Goal: Book appointment/travel/reservation

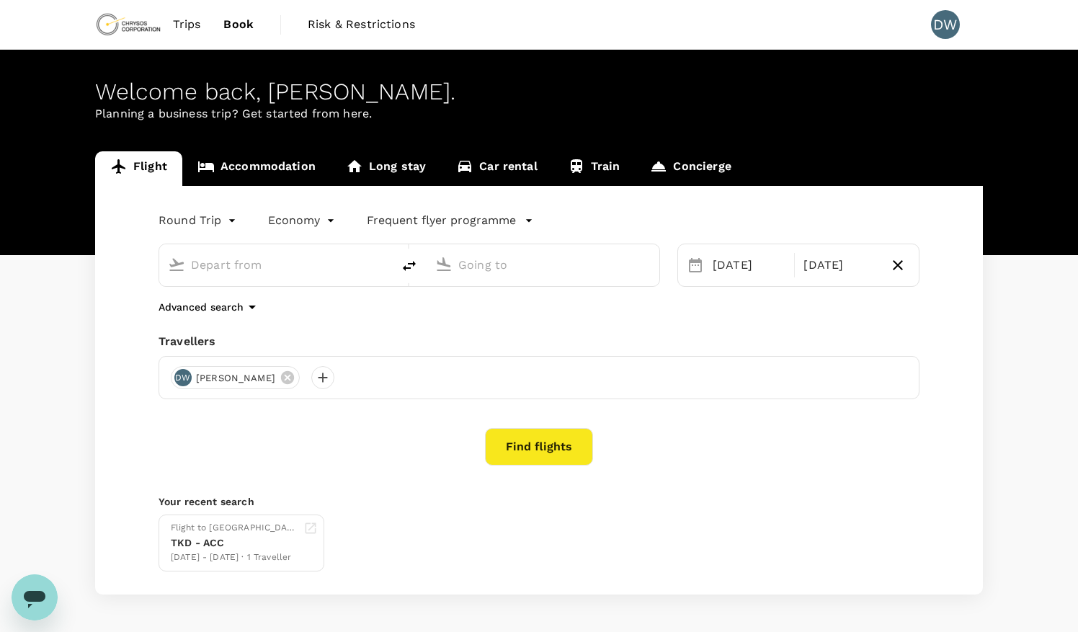
type input "[GEOGRAPHIC_DATA] (TKD)"
type input "Kotoka Intl (ACC)"
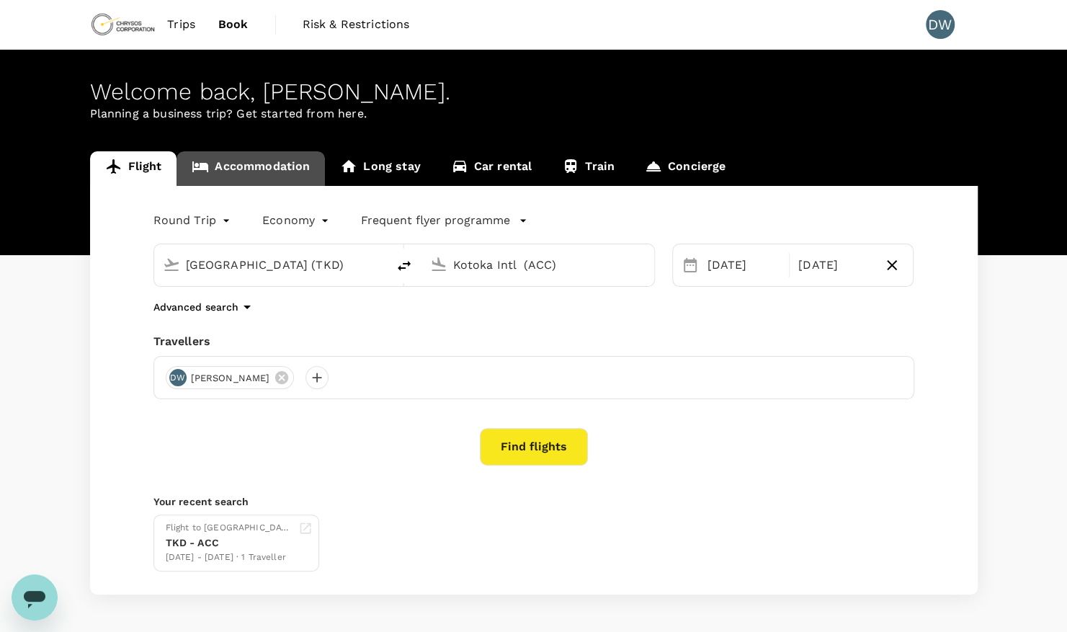
click at [235, 173] on link "Accommodation" at bounding box center [250, 168] width 148 height 35
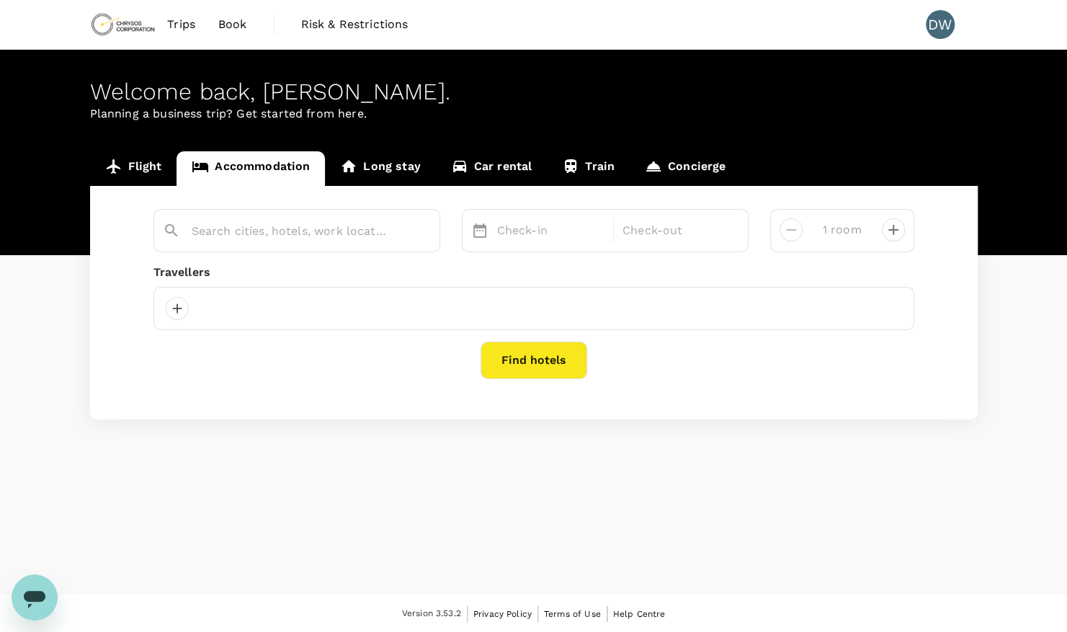
type input "[GEOGRAPHIC_DATA]"
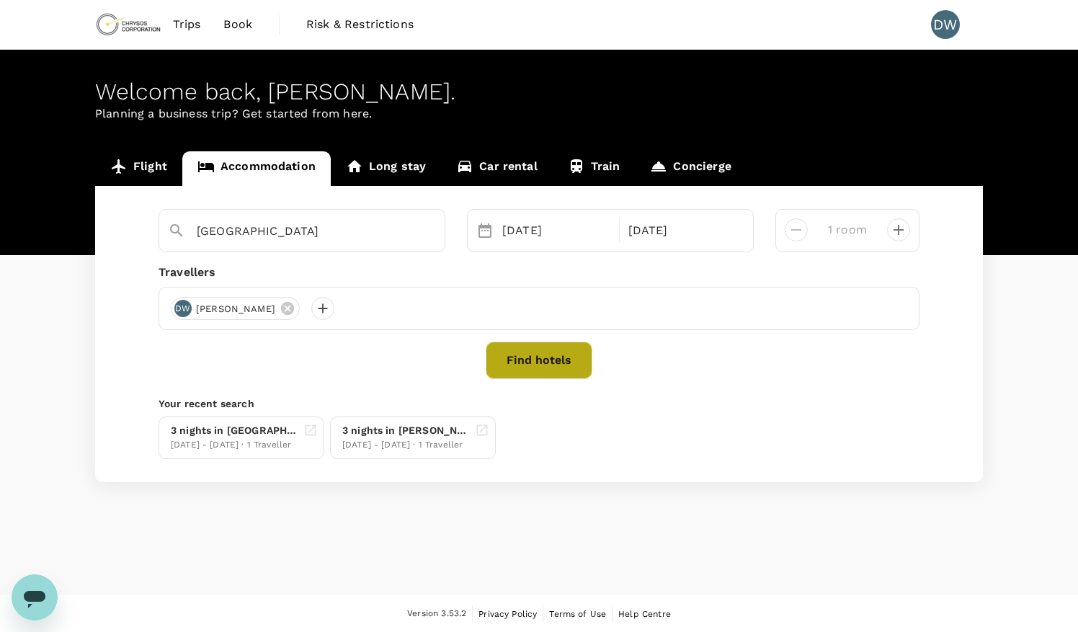
click at [526, 356] on button "Find hotels" at bounding box center [539, 359] width 107 height 37
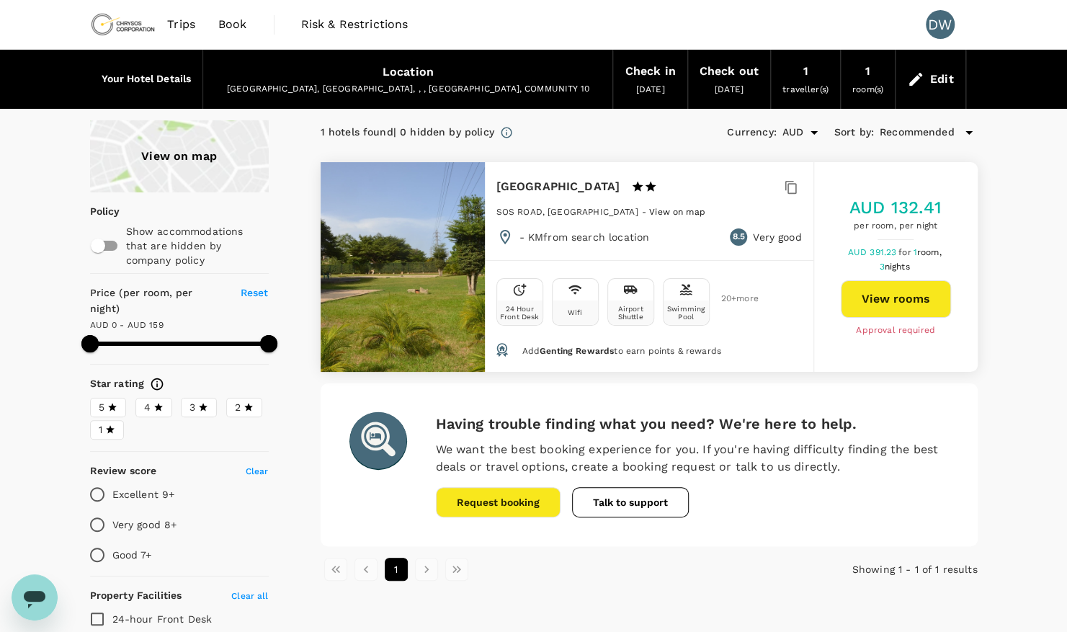
type input "159"
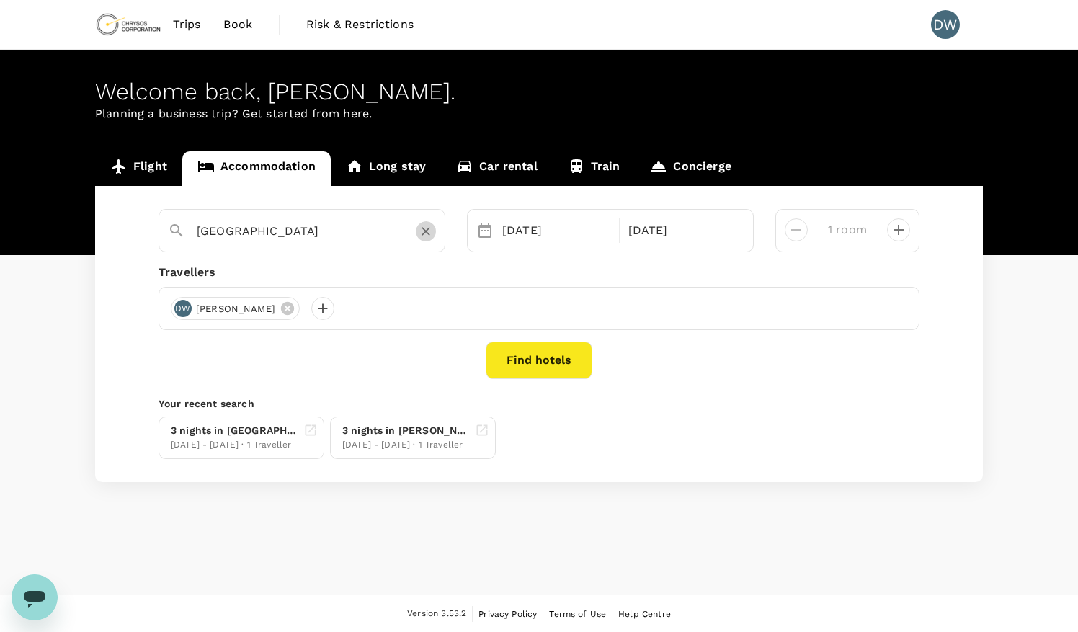
click at [424, 235] on icon "Clear" at bounding box center [426, 231] width 14 height 14
